Goal: Information Seeking & Learning: Learn about a topic

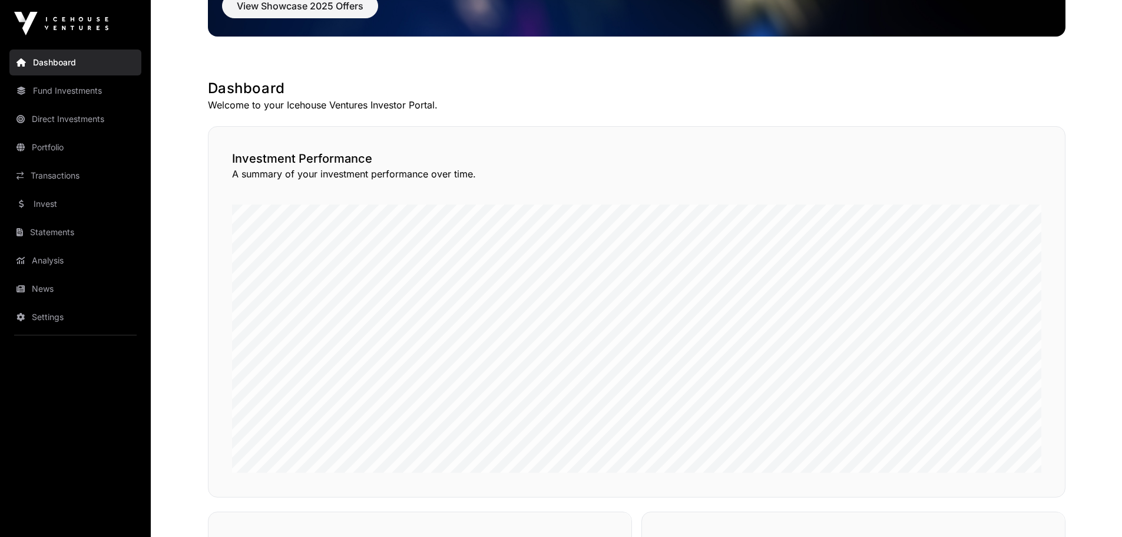
scroll to position [295, 0]
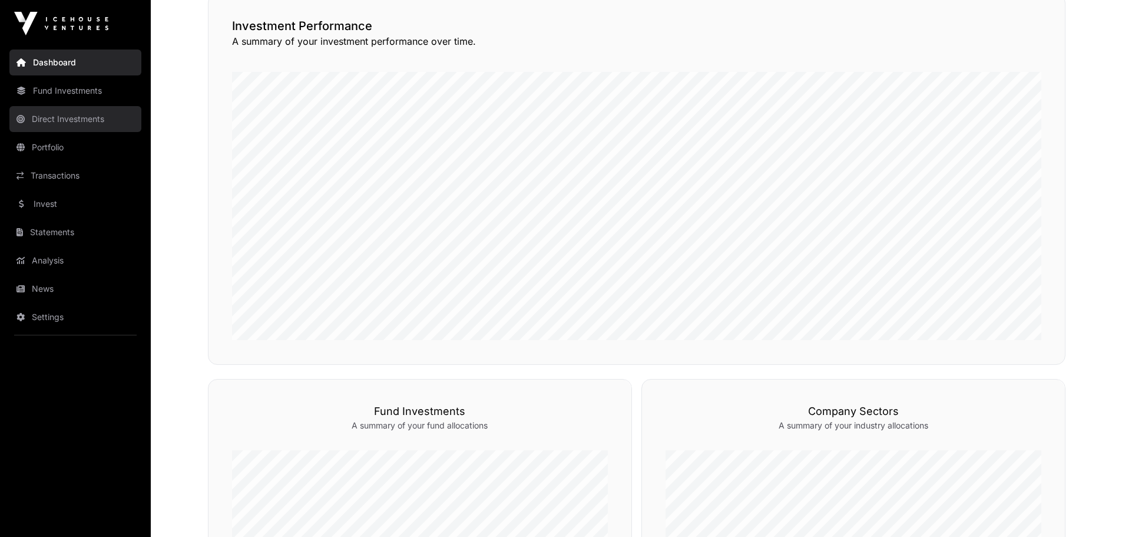
click at [57, 123] on link "Direct Investments" at bounding box center [75, 119] width 132 height 26
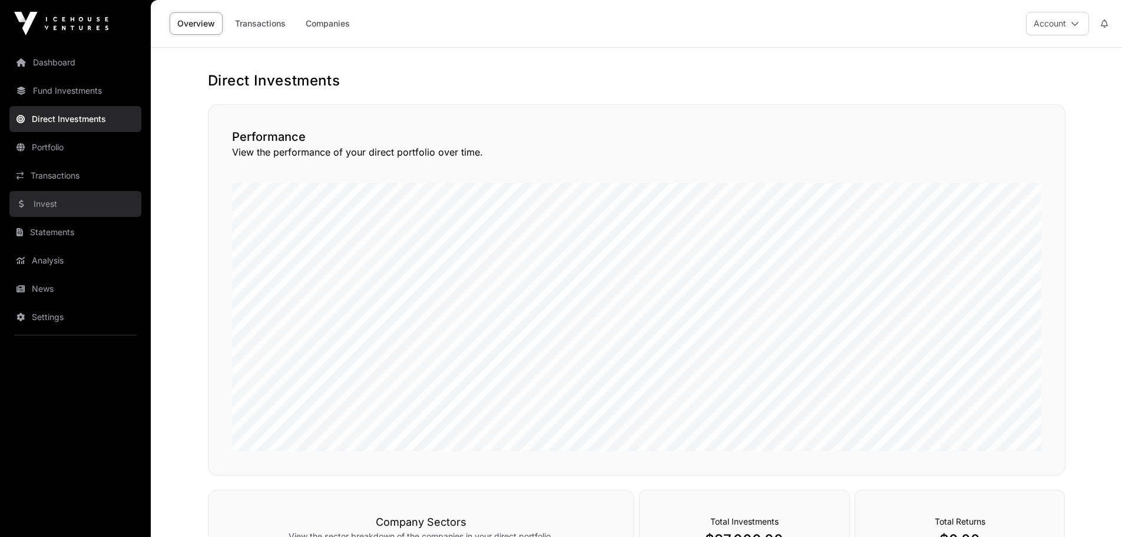
click at [57, 204] on link "Invest" at bounding box center [75, 204] width 132 height 26
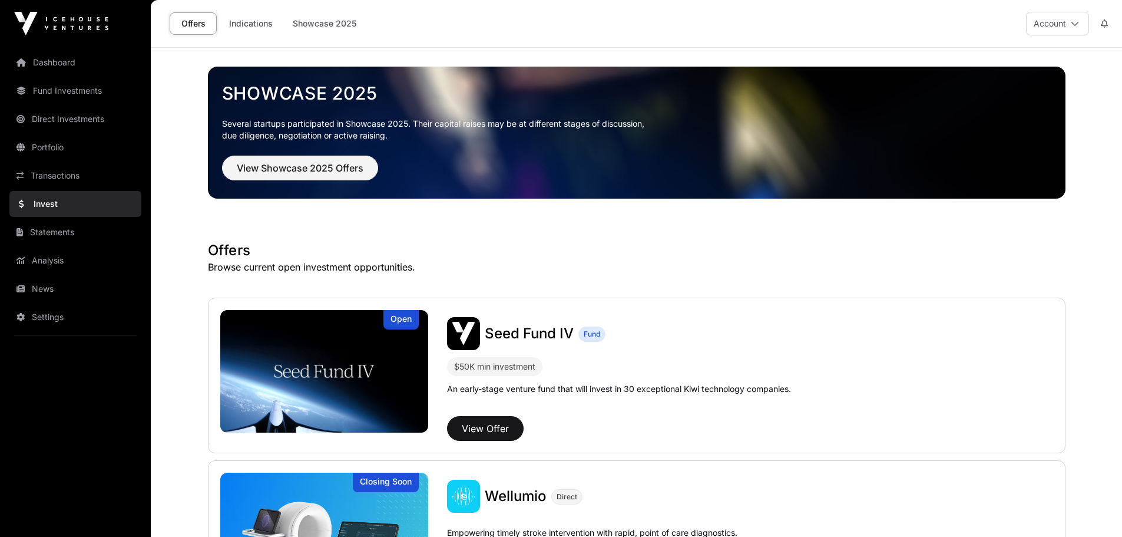
click at [381, 121] on p "Several startups participated in Showcase 2025. Their capital raises may be at …" at bounding box center [636, 130] width 829 height 24
click at [319, 177] on button "View Showcase 2025 Offers" at bounding box center [300, 167] width 156 height 25
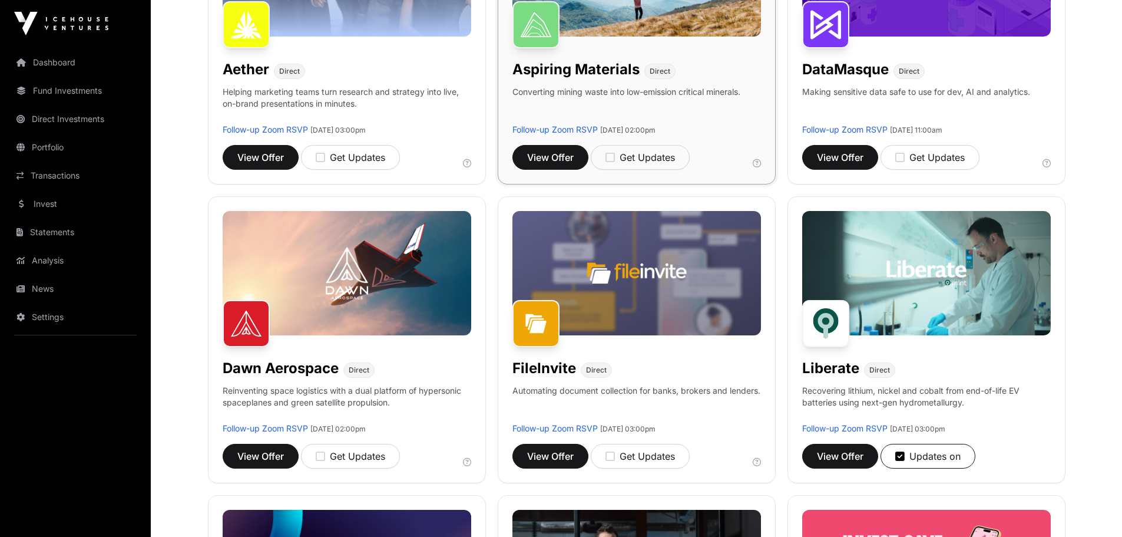
scroll to position [295, 0]
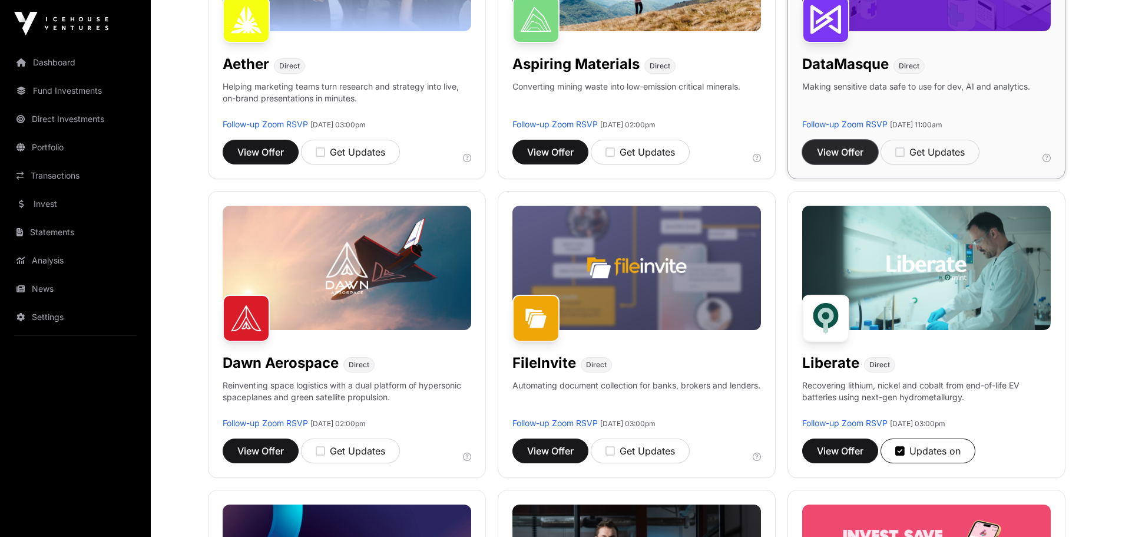
click at [853, 144] on button "View Offer" at bounding box center [840, 152] width 76 height 25
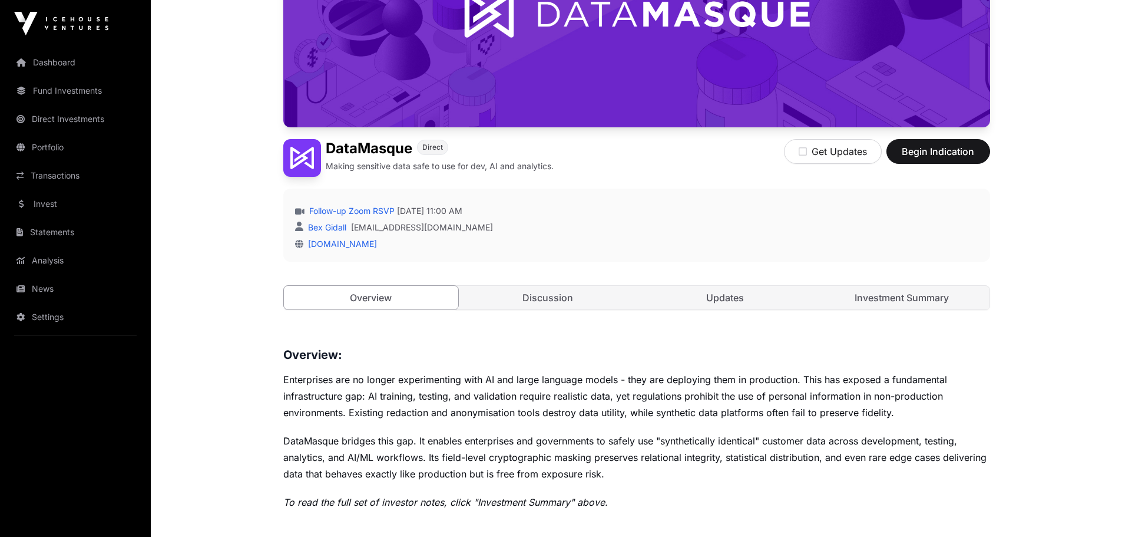
scroll to position [236, 0]
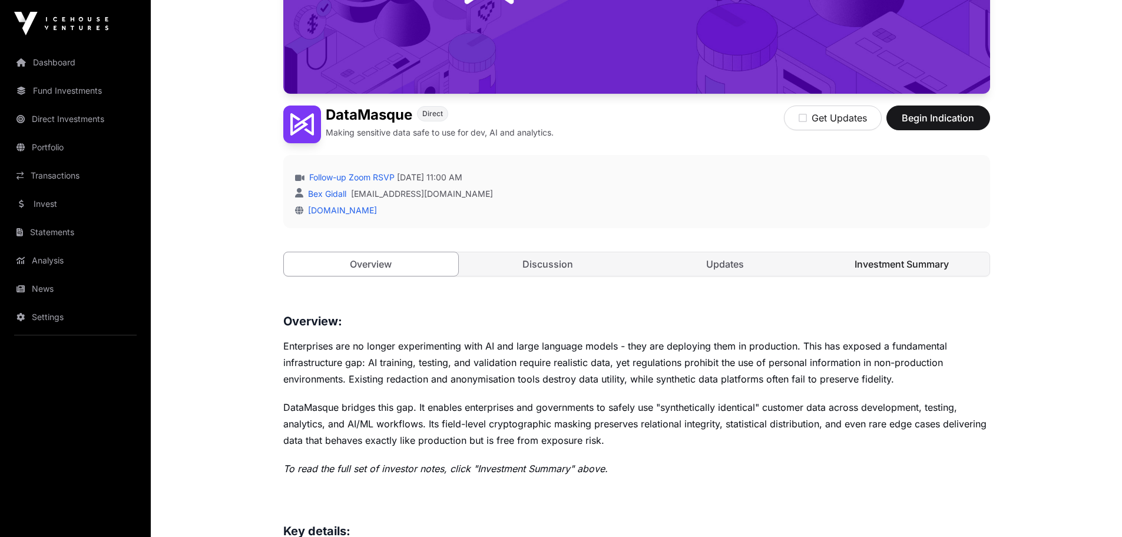
click at [919, 257] on link "Investment Summary" at bounding box center [902, 264] width 175 height 24
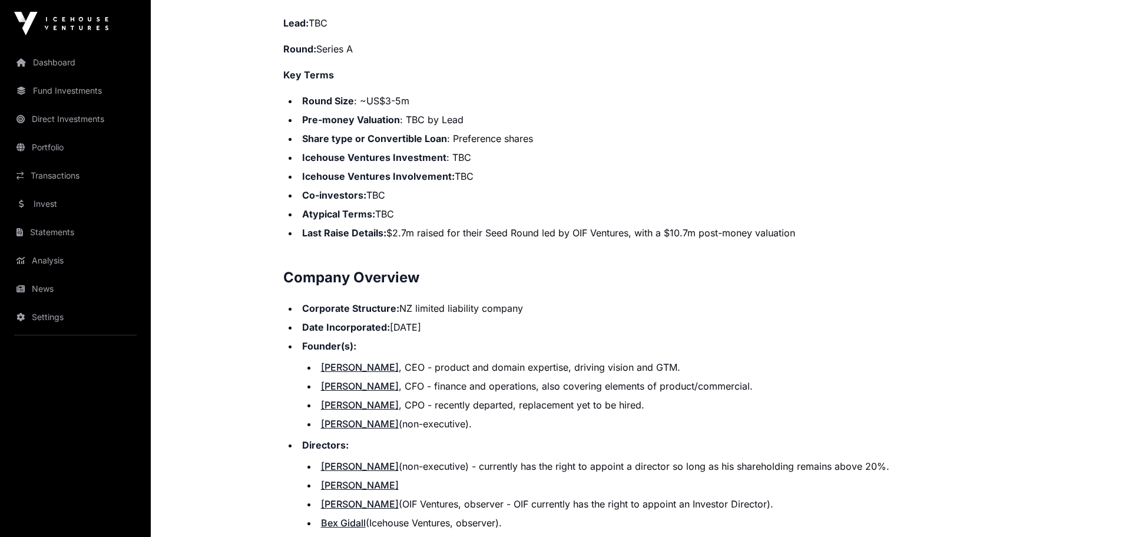
scroll to position [1178, 0]
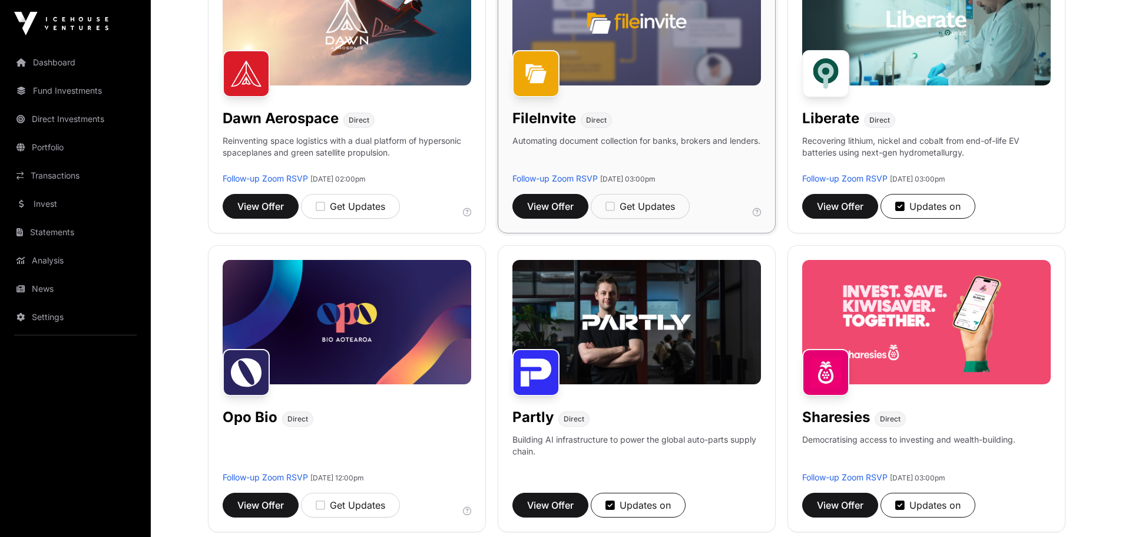
scroll to position [648, 0]
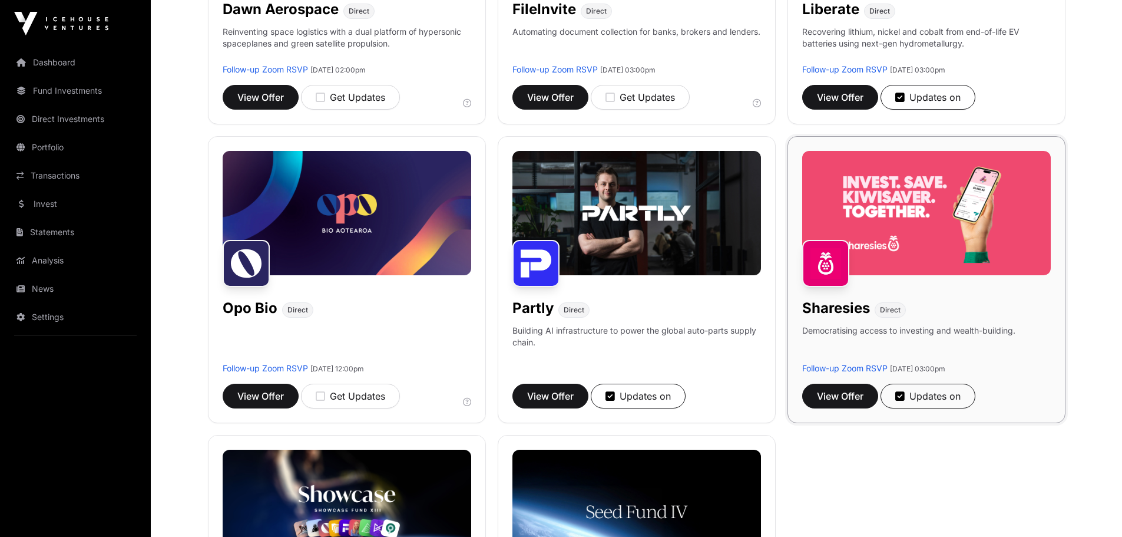
click at [994, 193] on img at bounding box center [926, 213] width 249 height 124
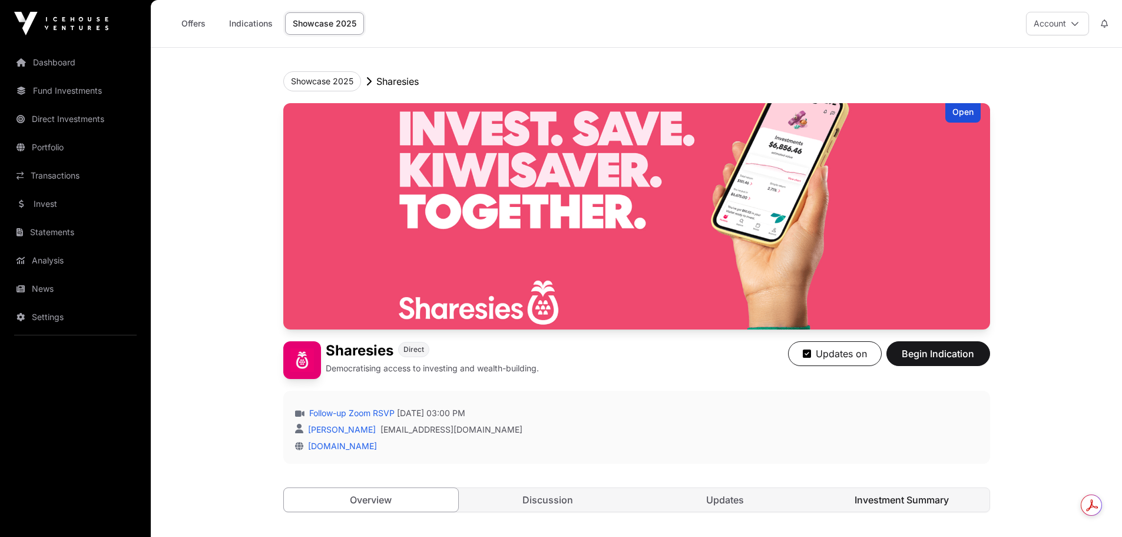
click at [932, 495] on link "Investment Summary" at bounding box center [902, 500] width 175 height 24
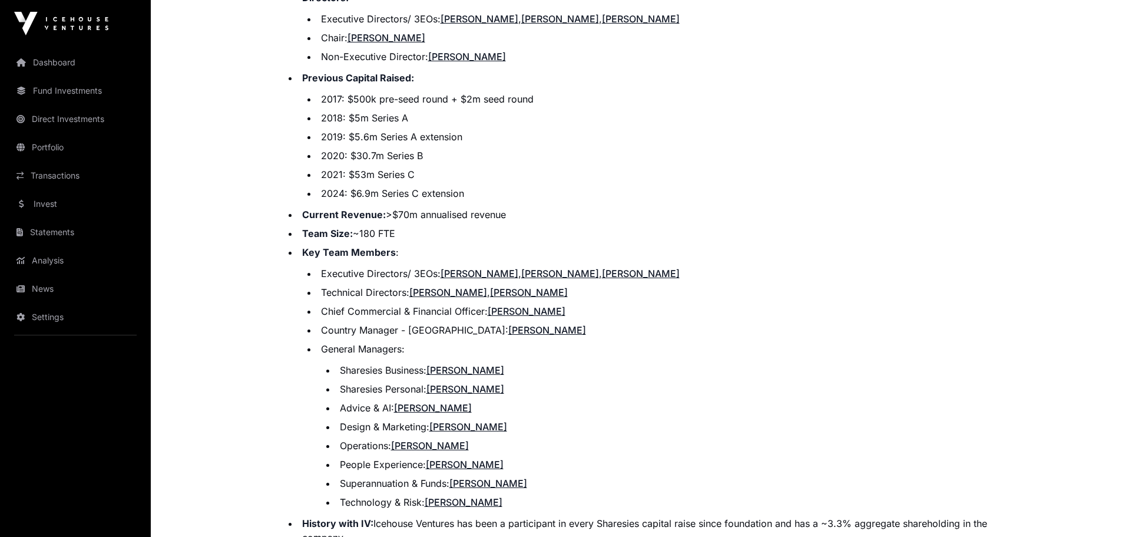
scroll to position [1296, 0]
